Goal: Task Accomplishment & Management: Manage account settings

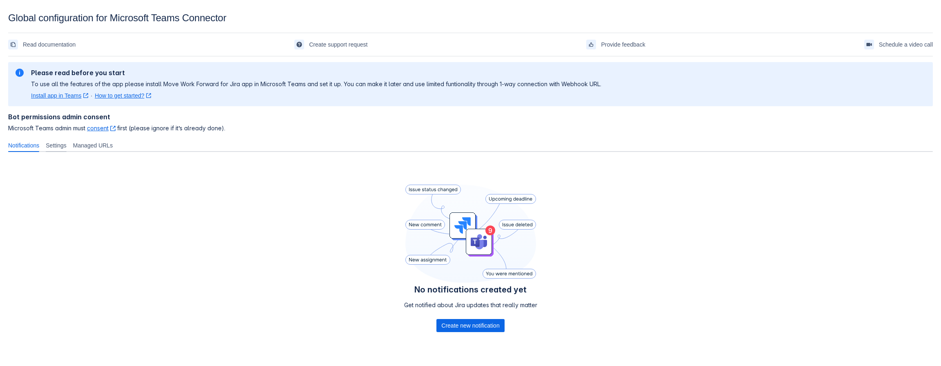
click at [58, 142] on span "Settings" at bounding box center [56, 145] width 21 height 8
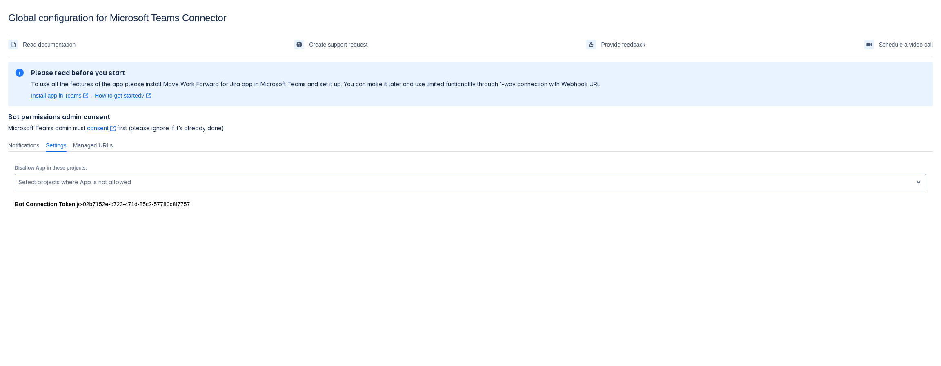
click at [200, 205] on div "Bot Connection Token : jc-02b7152e-b723-471d-85c2-57780c8f7757" at bounding box center [471, 204] width 912 height 8
drag, startPoint x: 189, startPoint y: 204, endPoint x: 76, endPoint y: 207, distance: 112.8
click at [76, 207] on div "Bot Connection Token : jc-02b7152e-b723-471d-85c2-57780c8f7757" at bounding box center [471, 204] width 912 height 8
copy div "jc-02b7152e-b723-471d-85c2-57780c8f7757"
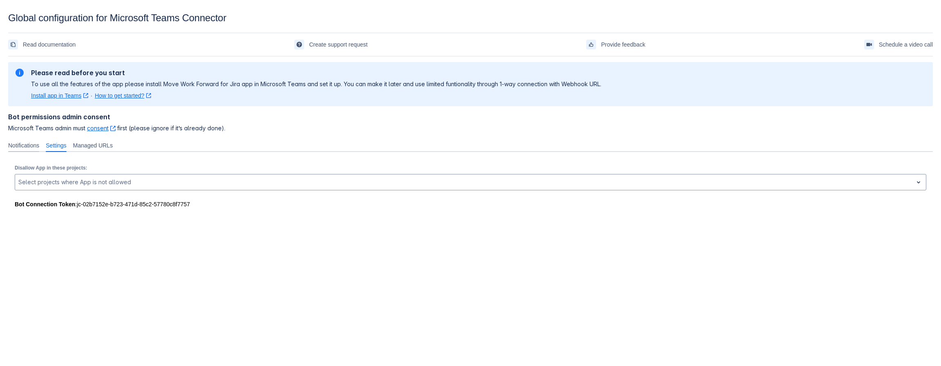
click at [23, 144] on span "Notifications" at bounding box center [23, 145] width 31 height 8
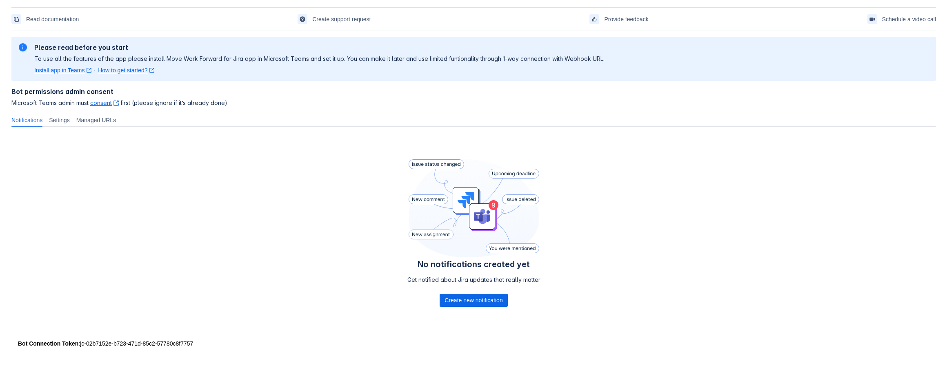
scroll to position [27, 0]
click at [463, 297] on span "Create new notification" at bounding box center [470, 298] width 58 height 13
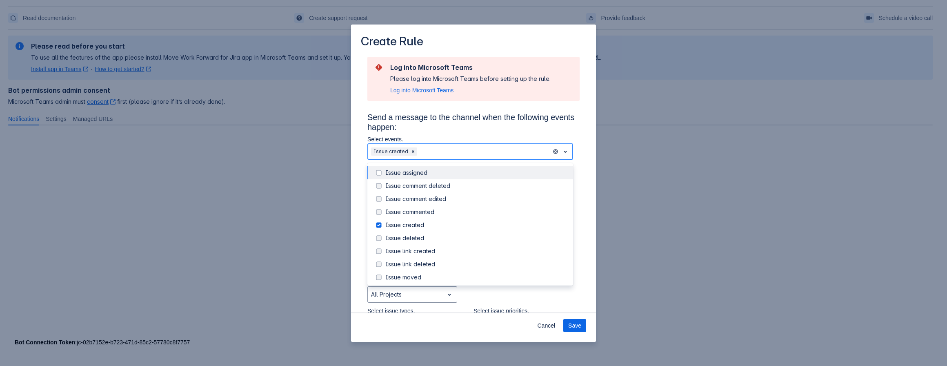
click at [561, 150] on span "open" at bounding box center [566, 152] width 10 height 10
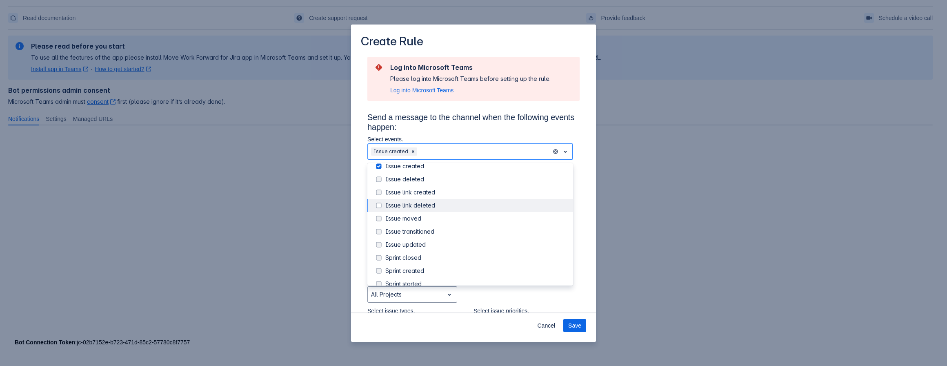
scroll to position [82, 0]
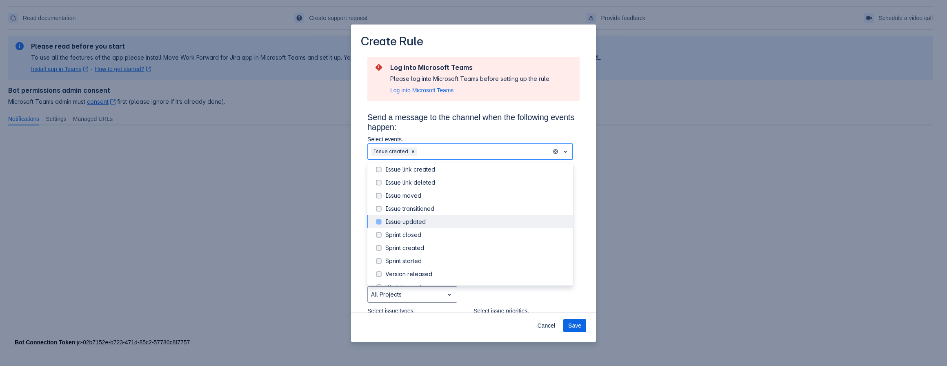
click at [380, 221] on span "Scrollable content" at bounding box center [379, 222] width 10 height 10
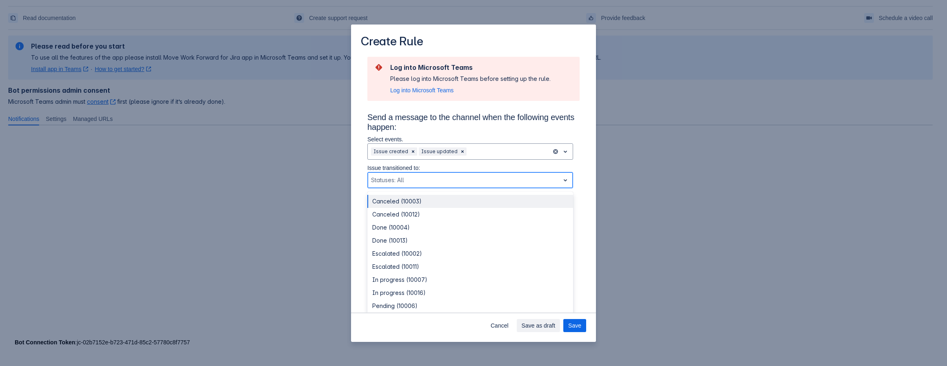
click at [561, 178] on span "open" at bounding box center [566, 180] width 10 height 10
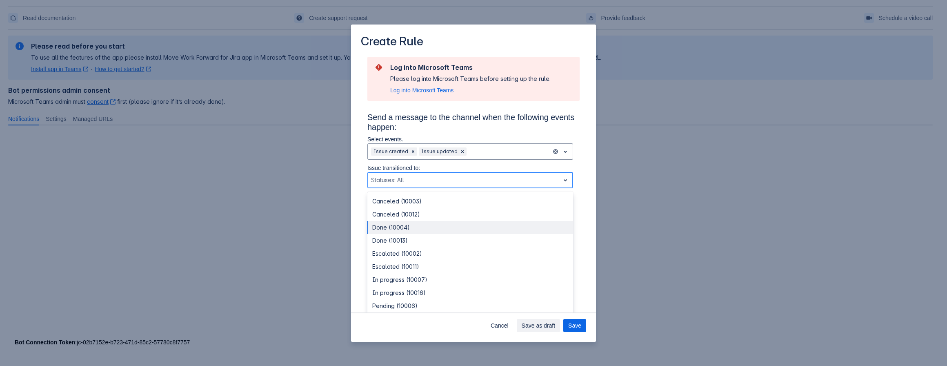
click at [381, 227] on div "Done (10004)" at bounding box center [470, 227] width 206 height 13
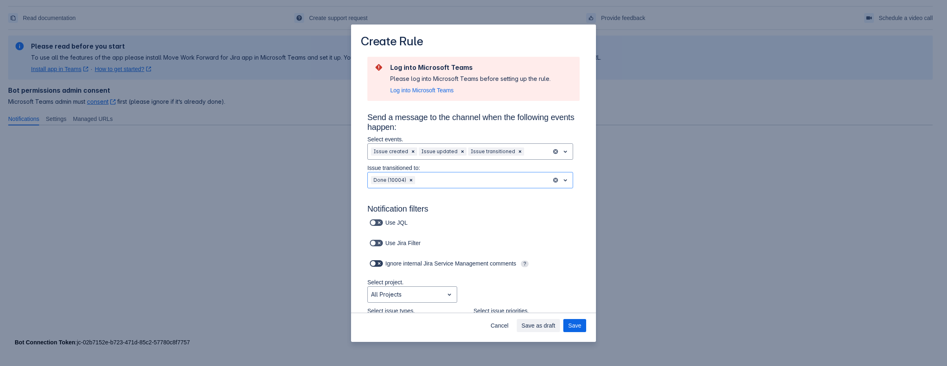
click at [379, 263] on span "Scrollable content" at bounding box center [379, 263] width 7 height 7
click at [375, 263] on input "Scrollable content" at bounding box center [372, 263] width 5 height 5
checkbox input "true"
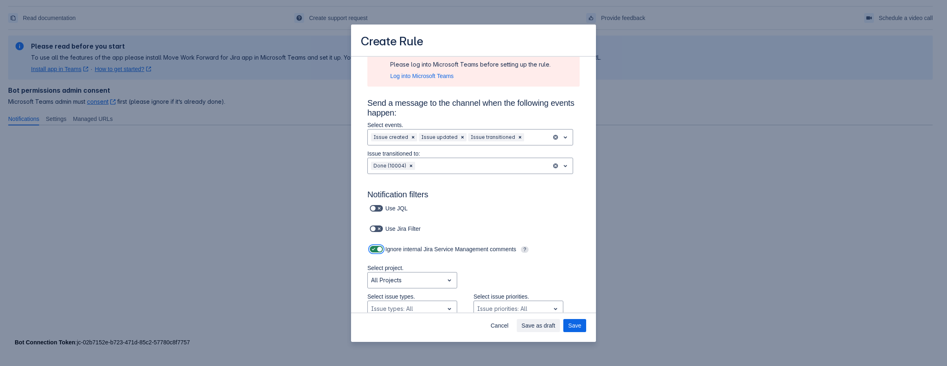
scroll to position [82, 0]
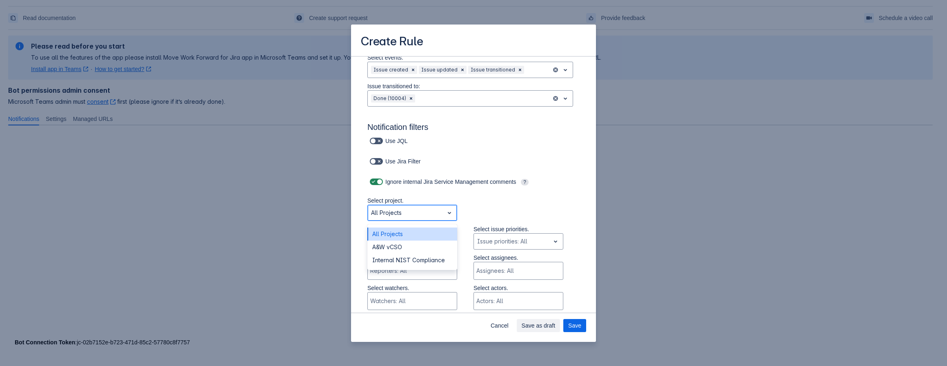
click at [447, 211] on span "open" at bounding box center [450, 213] width 10 height 10
click at [400, 245] on div "A&W vCSO" at bounding box center [412, 246] width 90 height 13
click at [447, 211] on span "open" at bounding box center [450, 213] width 10 height 10
click at [393, 230] on div "All Projects" at bounding box center [412, 233] width 90 height 13
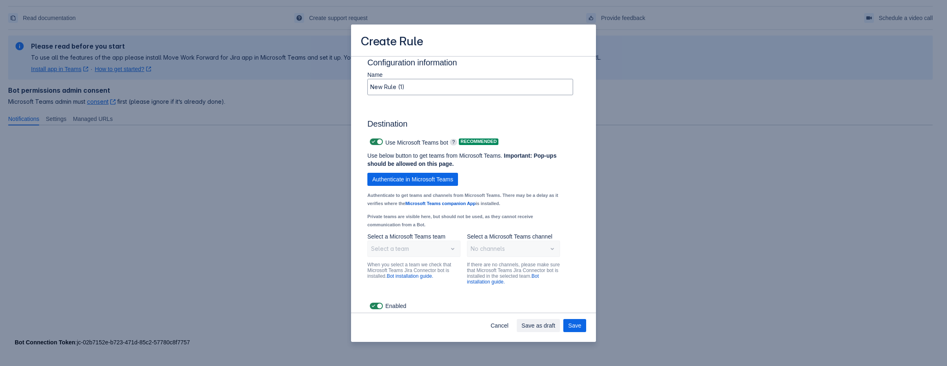
scroll to position [594, 0]
click at [579, 325] on span "Save" at bounding box center [574, 325] width 13 height 13
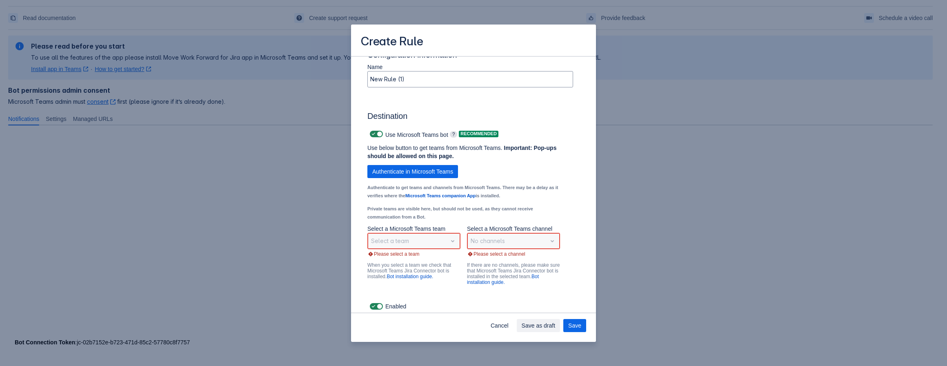
click at [384, 249] on div "Select a team" at bounding box center [413, 241] width 93 height 16
click at [447, 249] on div "Select a team" at bounding box center [413, 241] width 93 height 16
click at [557, 193] on div "Use below button to get teams from Microsoft Teams. Important: Pop-ups should b…" at bounding box center [464, 184] width 206 height 81
click at [449, 249] on div "Select a team" at bounding box center [413, 241] width 93 height 16
click at [437, 178] on span "Authenticate in Microsoft Teams" at bounding box center [412, 171] width 81 height 13
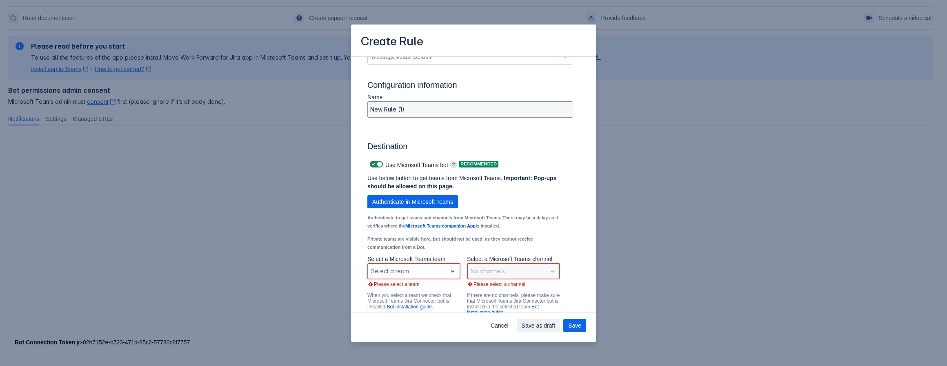
scroll to position [505, 0]
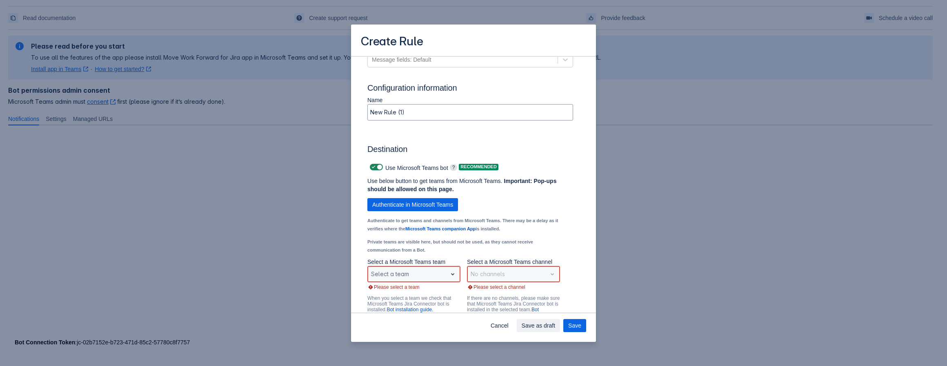
click at [452, 279] on span "open" at bounding box center [453, 274] width 10 height 10
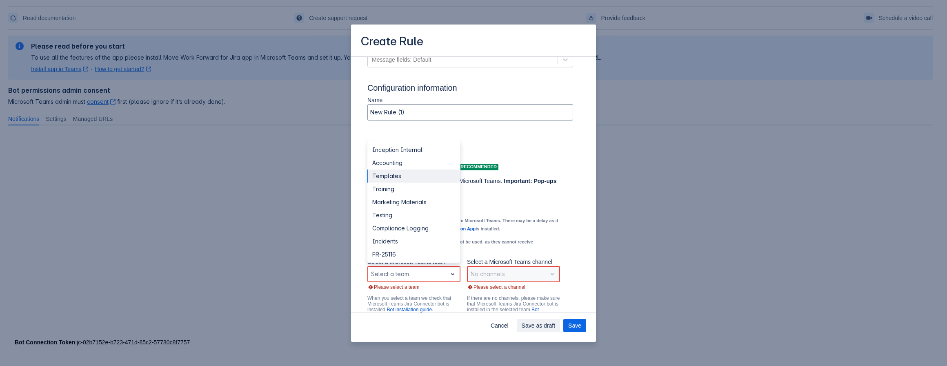
drag, startPoint x: 451, startPoint y: 182, endPoint x: 454, endPoint y: 211, distance: 29.2
click at [454, 211] on div "Inception Internal Accounting Templates Training Marketing Materials Testing Co…" at bounding box center [413, 201] width 93 height 122
click at [390, 233] on div "IC Compliance" at bounding box center [413, 226] width 93 height 13
click at [451, 279] on span "open" at bounding box center [453, 274] width 10 height 10
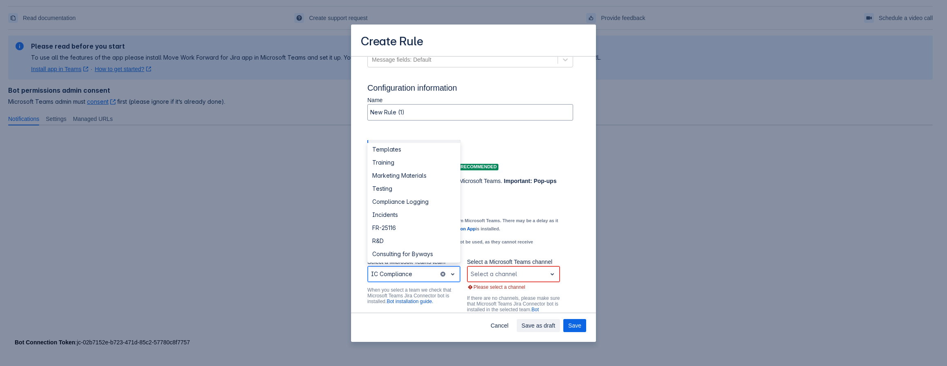
scroll to position [10, 0]
click at [547, 177] on div "Use Microsoft Teams bot ? Recommended" at bounding box center [466, 167] width 199 height 20
click at [450, 279] on span "open" at bounding box center [453, 274] width 10 height 10
click at [425, 156] on div "Inception Internal" at bounding box center [413, 149] width 93 height 13
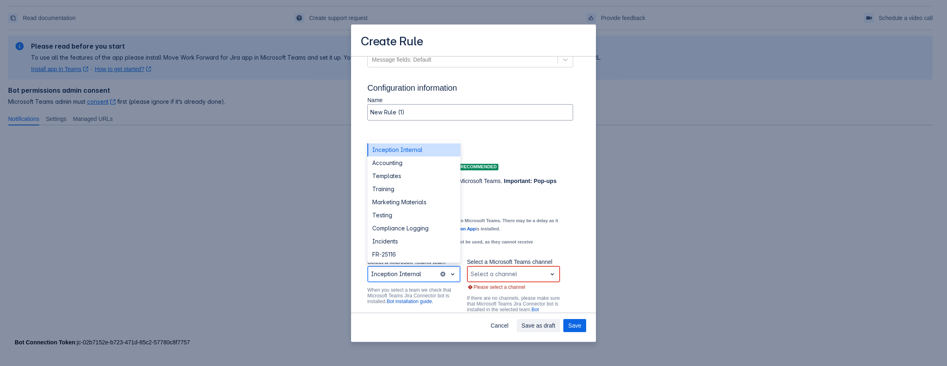
click at [450, 279] on span "open" at bounding box center [453, 274] width 10 height 10
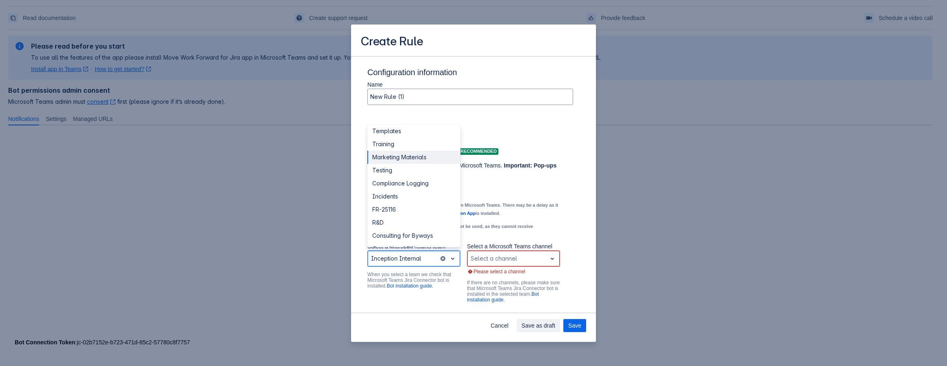
scroll to position [546, 0]
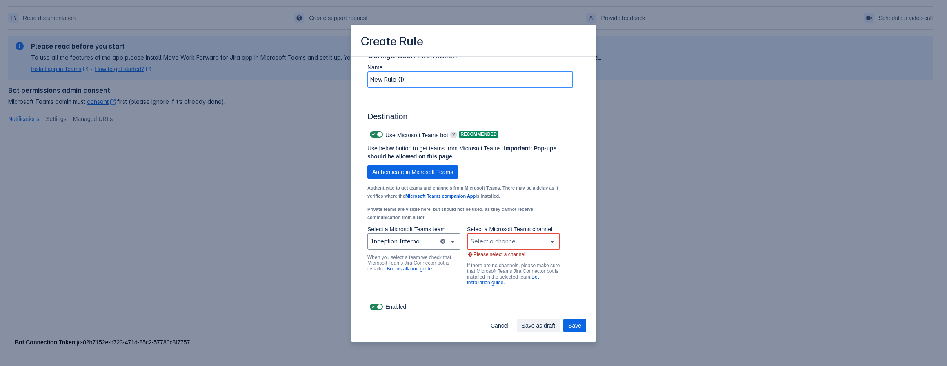
click at [434, 79] on input "New Rule (1)" at bounding box center [470, 79] width 205 height 15
click at [450, 241] on span "open" at bounding box center [453, 241] width 10 height 10
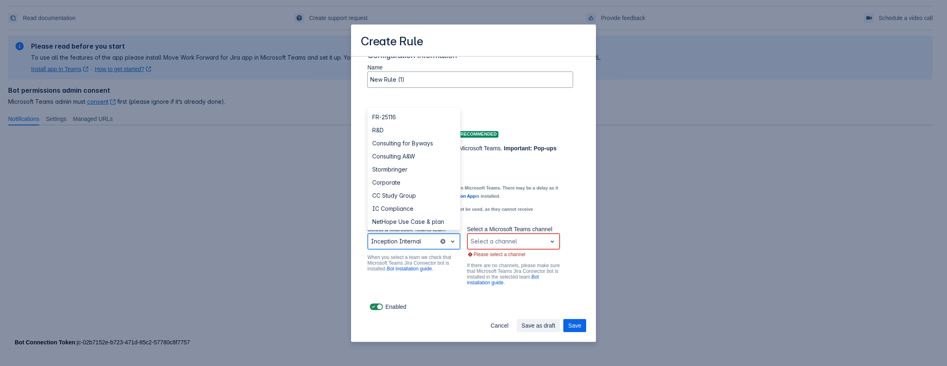
scroll to position [108, 0]
click at [390, 207] on div "IC Compliance" at bounding box center [413, 204] width 93 height 13
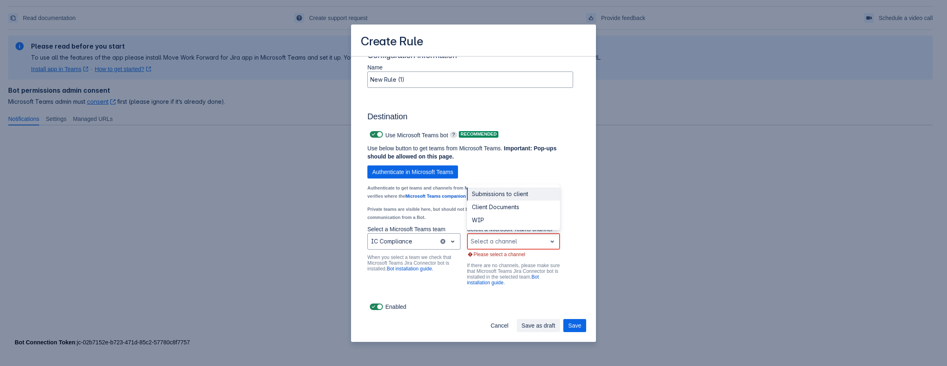
click at [548, 241] on span "open" at bounding box center [553, 241] width 10 height 10
click at [480, 219] on div "WIP" at bounding box center [513, 220] width 93 height 13
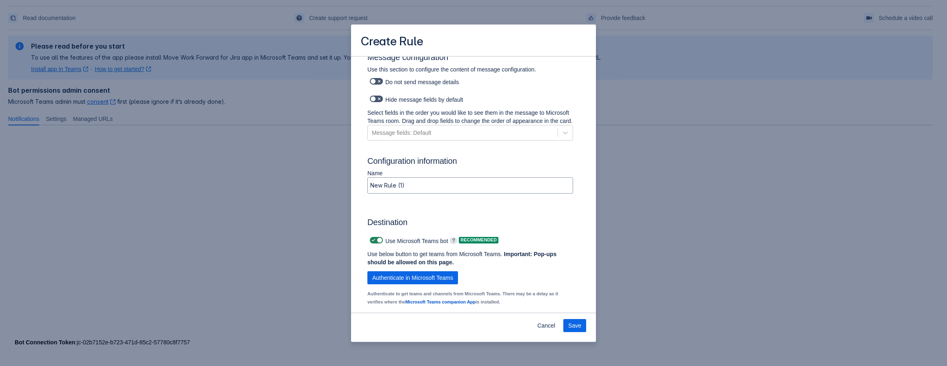
scroll to position [424, 0]
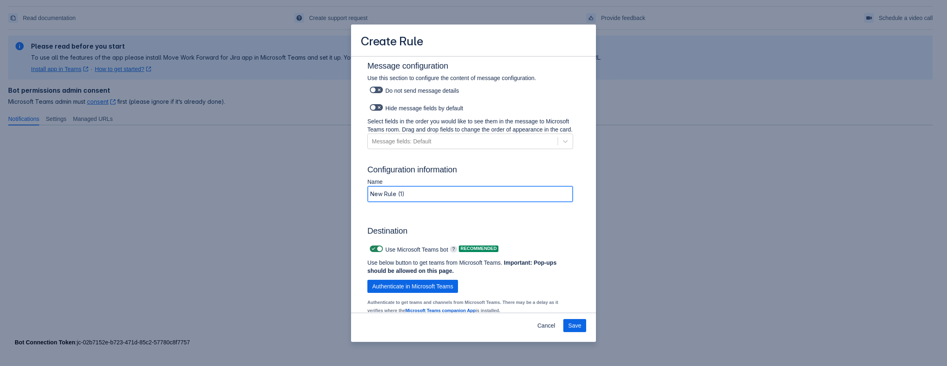
click at [431, 200] on input "New Rule (1)" at bounding box center [470, 194] width 205 height 15
drag, startPoint x: 395, startPoint y: 200, endPoint x: 345, endPoint y: 201, distance: 49.4
click at [365, 202] on div "Name New Rule (1)" at bounding box center [470, 192] width 219 height 29
type input "IC interchange via [GEOGRAPHIC_DATA]"
click at [574, 325] on span "Save" at bounding box center [574, 325] width 13 height 13
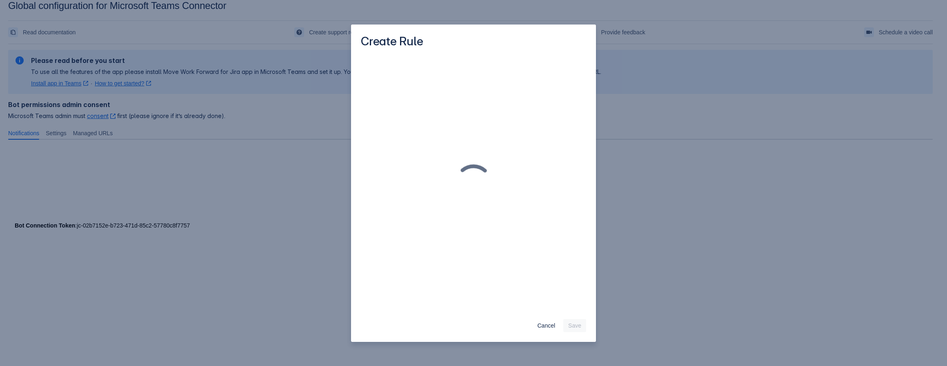
scroll to position [0, 0]
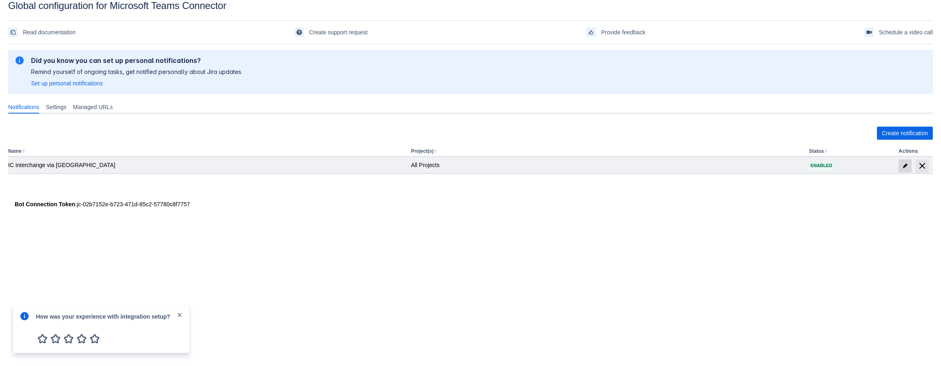
click at [903, 164] on span "edit" at bounding box center [905, 166] width 7 height 7
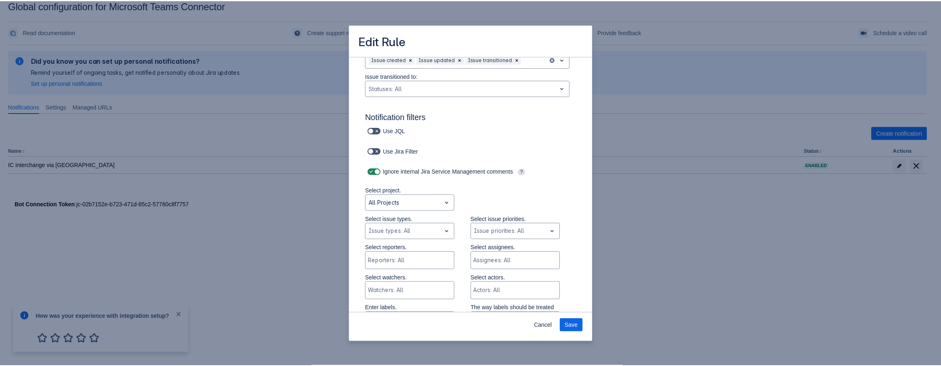
scroll to position [42, 0]
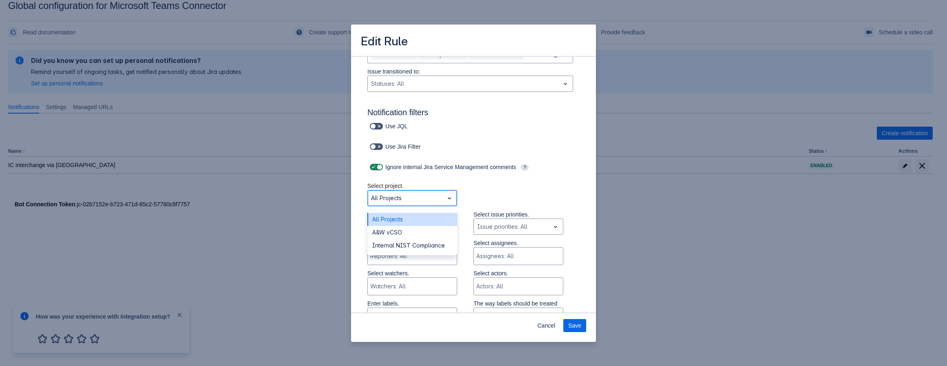
click at [445, 196] on span "open" at bounding box center [450, 198] width 10 height 10
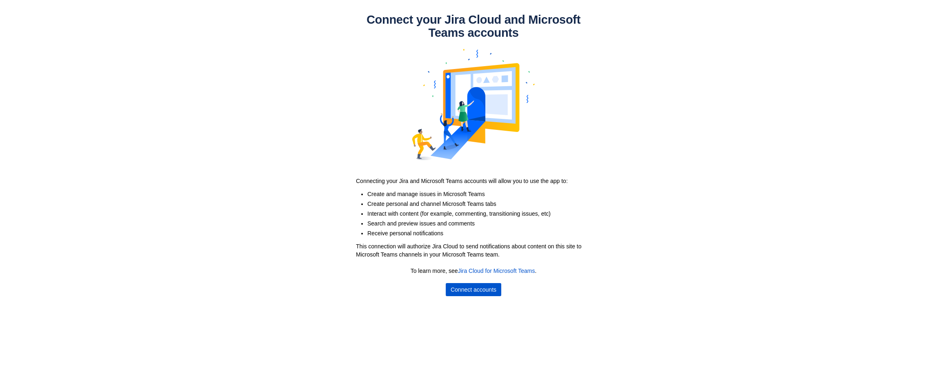
click at [473, 286] on span "Connect accounts" at bounding box center [474, 289] width 46 height 13
